Goal: Task Accomplishment & Management: Complete application form

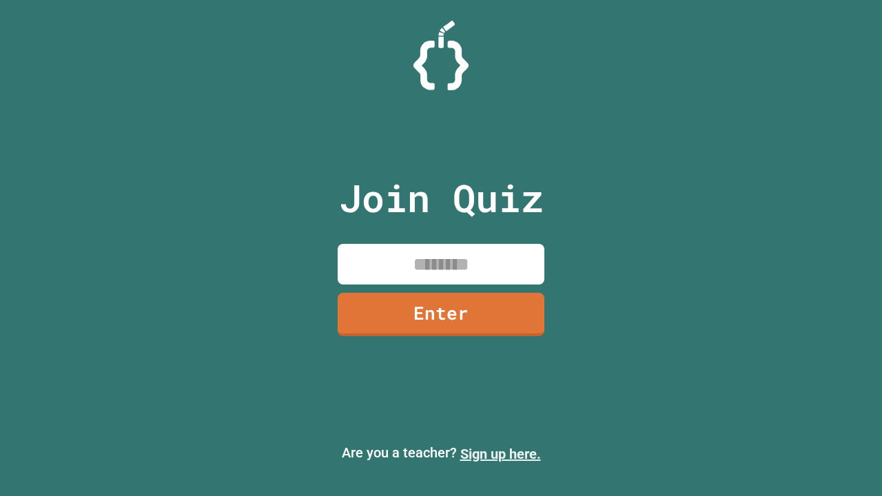
click at [501, 454] on link "Sign up here." at bounding box center [501, 454] width 81 height 17
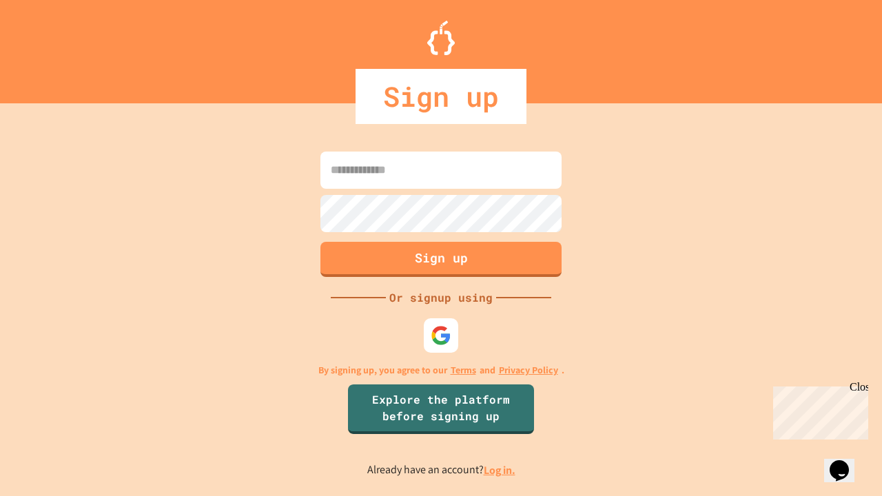
click at [501, 470] on link "Log in." at bounding box center [500, 470] width 32 height 14
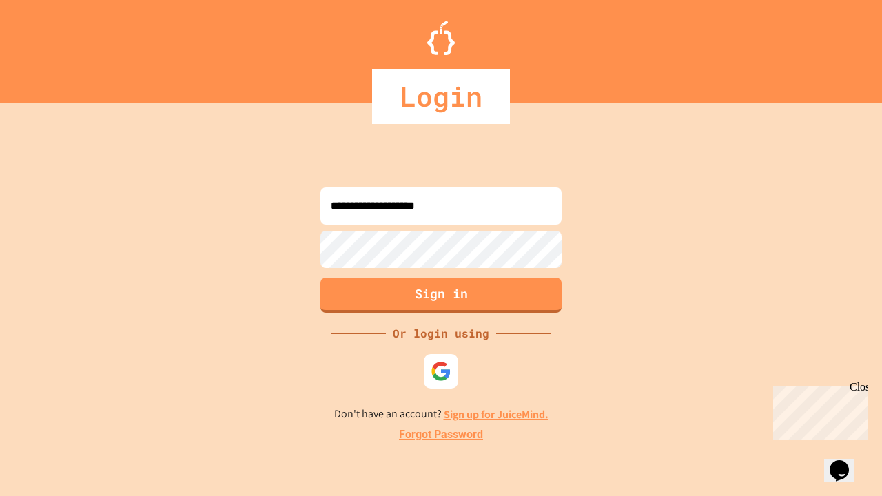
type input "**********"
